Goal: Feedback & Contribution: Leave review/rating

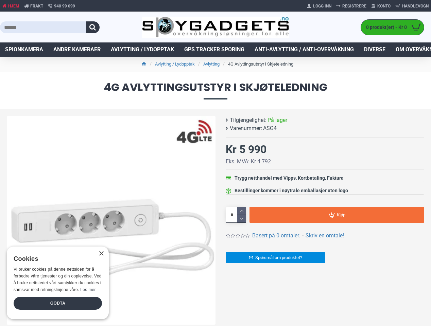
click at [93, 27] on button "button" at bounding box center [93, 27] width 14 height 12
click at [276, 236] on link "Basert på 0 omtaler." at bounding box center [276, 236] width 48 height 8
click at [0, 0] on form "Det finnes ingen omtaler for denne varen foreløpig. Skriv en omtale! Ditt navn …" at bounding box center [0, 0] width 0 height 0
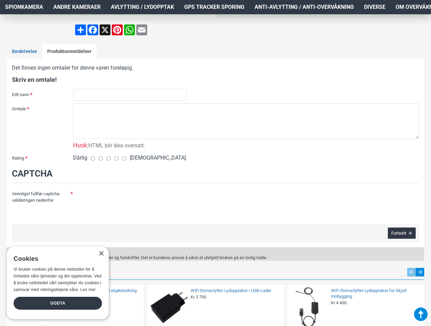
click at [241, 219] on form "Det finnes ingen omtaler for denne varen foreløpig. Skriv en omtale! Ditt navn …" at bounding box center [215, 153] width 407 height 178
click at [337, 215] on fieldset "Captcha Vennligst fullfør captcha-valideringen nedenfor" at bounding box center [215, 192] width 407 height 50
click at [101, 254] on div "×" at bounding box center [101, 254] width 5 height 5
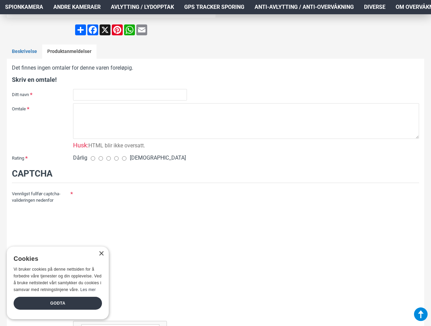
click at [58, 304] on div "Vennligst fullfør captcha-valideringen nedenfor" at bounding box center [215, 270] width 407 height 165
